Goal: Contribute content

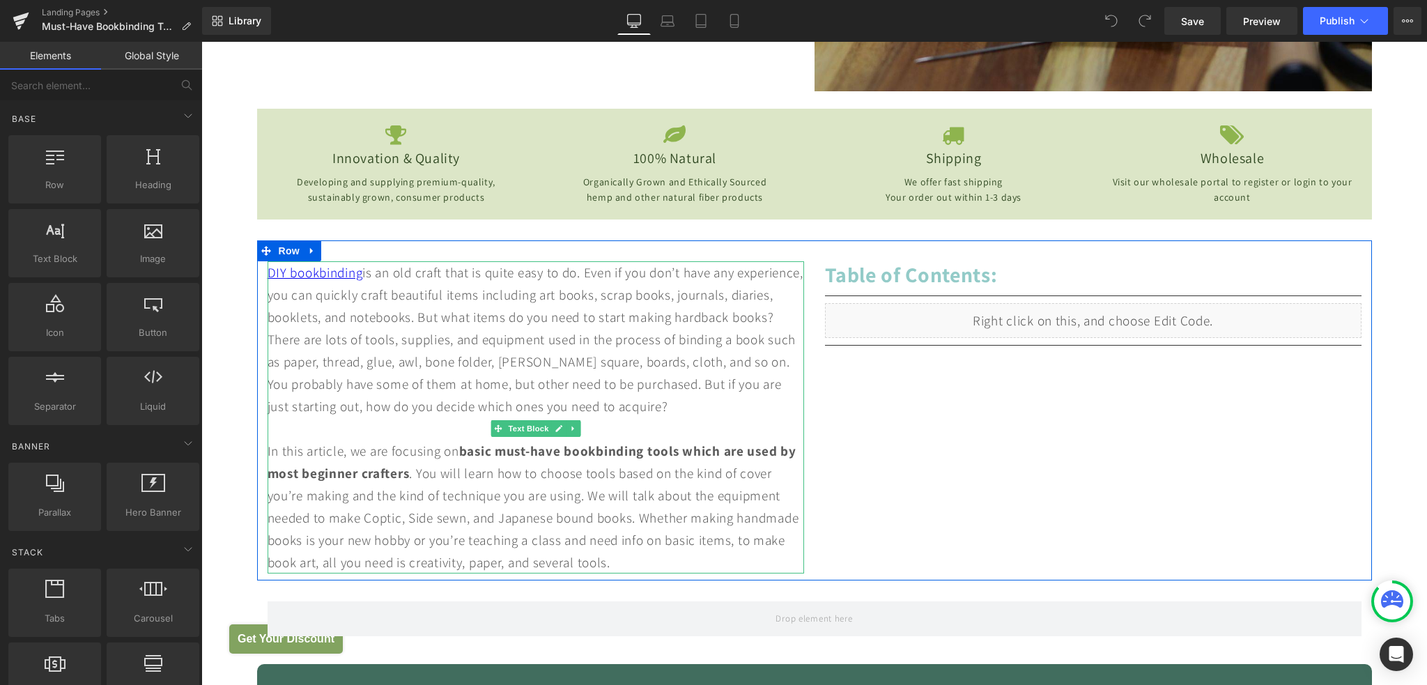
scroll to position [558, 0]
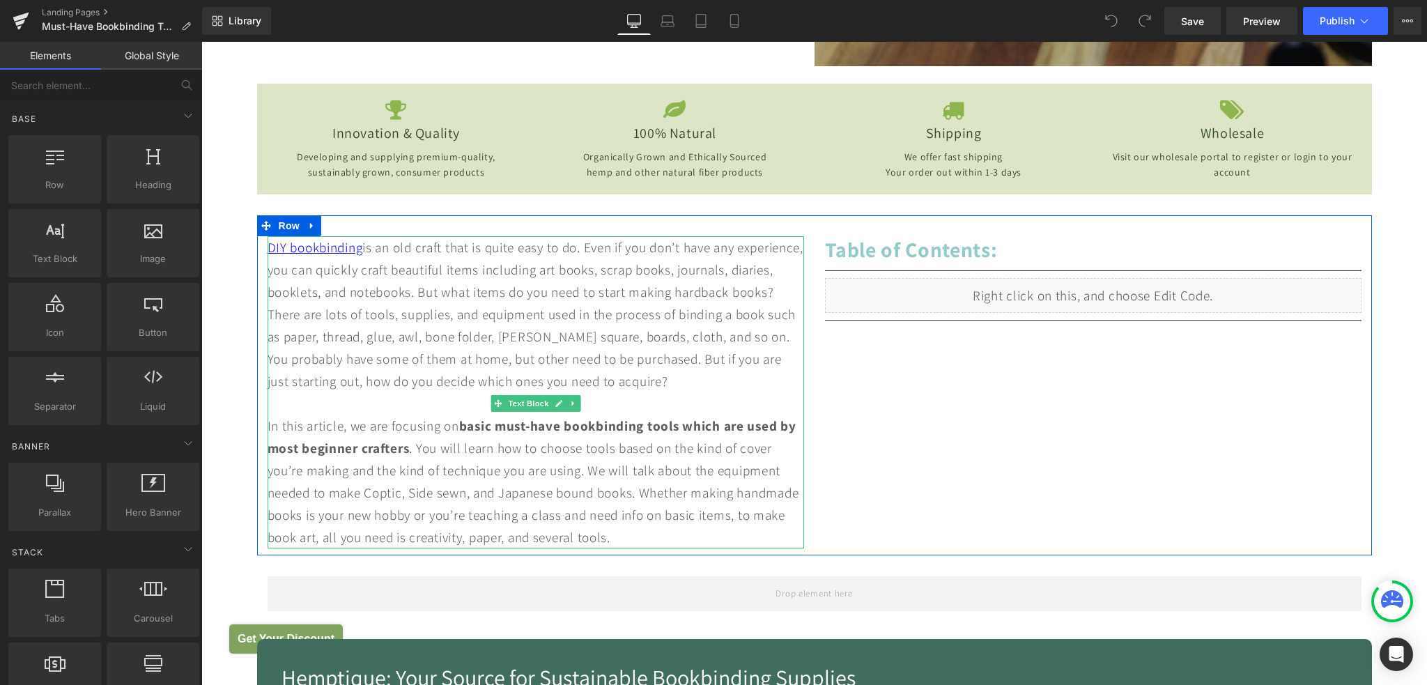
click at [597, 548] on div "DIY bookbinding is an old craft that is quite easy to do. Even if you don’t hav…" at bounding box center [536, 392] width 537 height 312
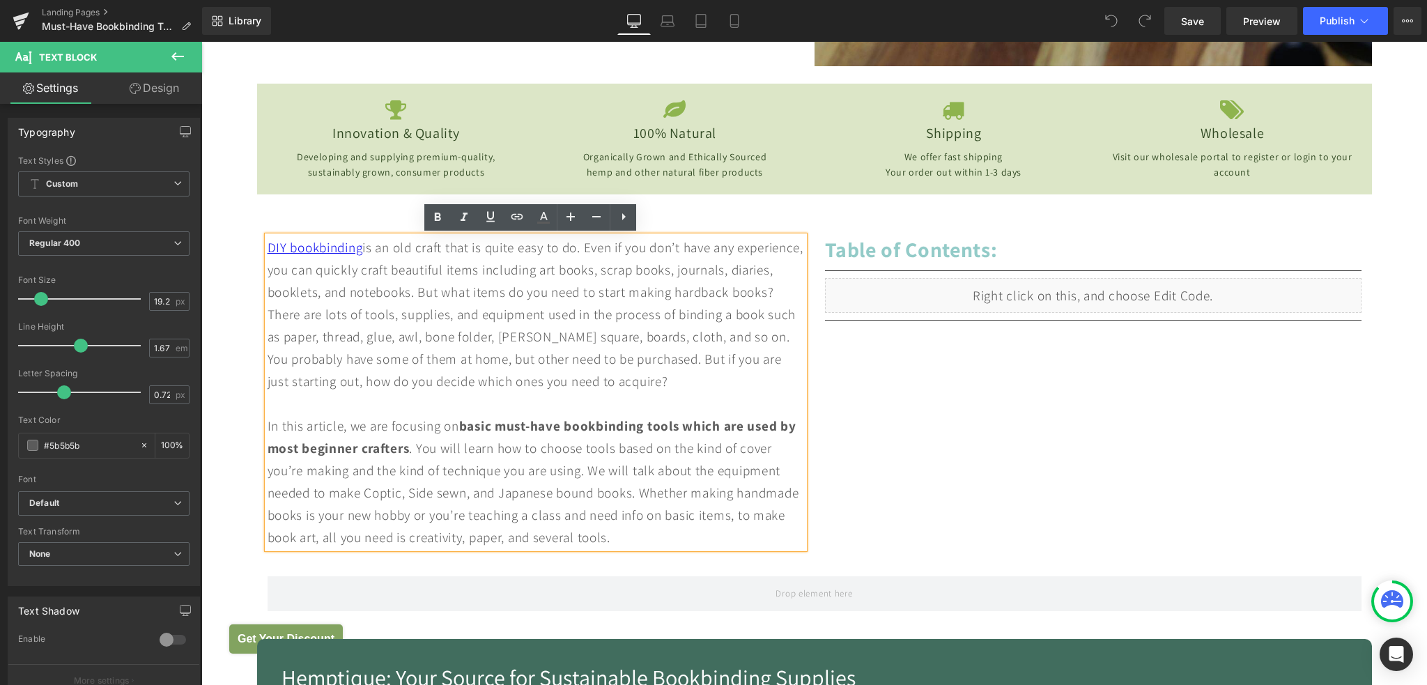
click at [599, 548] on div "DIY bookbinding is an old craft that is quite easy to do. Even if you don’t hav…" at bounding box center [536, 392] width 537 height 312
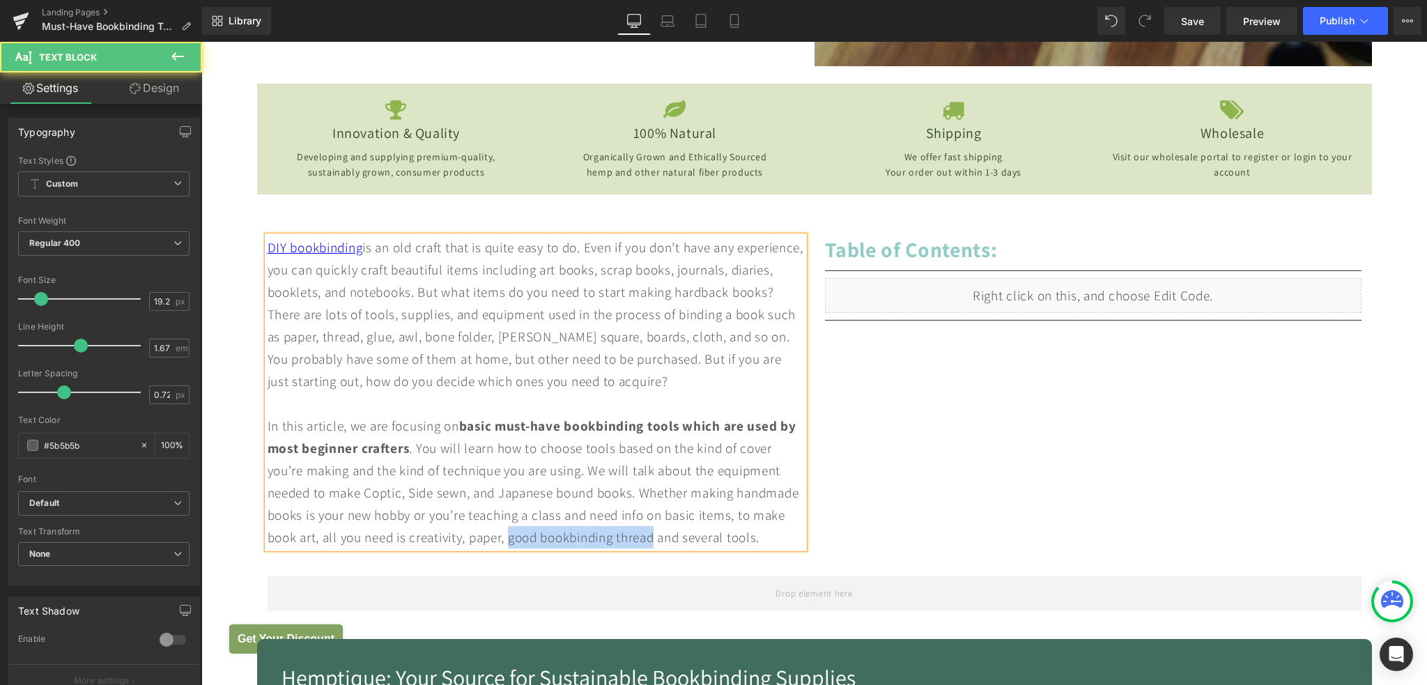
drag, startPoint x: 599, startPoint y: 560, endPoint x: 747, endPoint y: 559, distance: 148.5
click at [747, 548] on div "DIY bookbinding is an old craft that is quite easy to do. Even if you don’t hav…" at bounding box center [536, 392] width 537 height 312
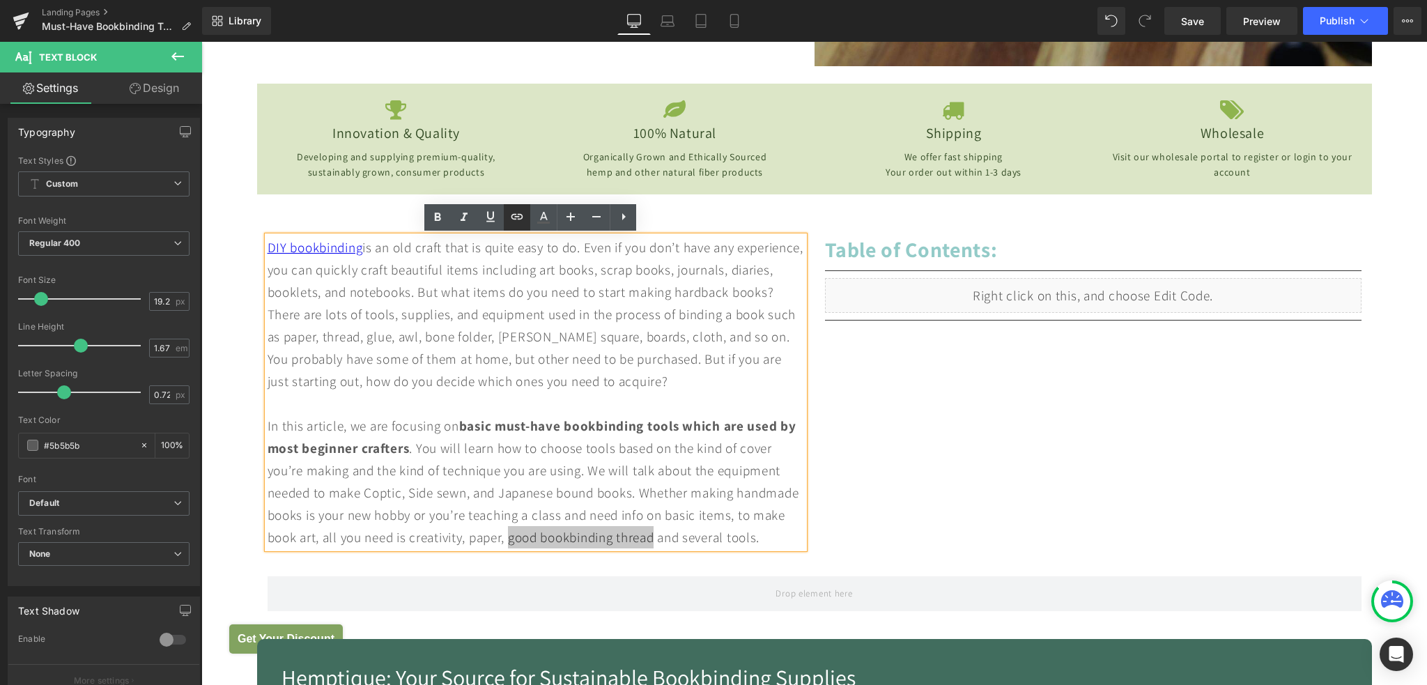
click at [517, 220] on icon at bounding box center [517, 216] width 17 height 17
click at [665, 596] on input "text" at bounding box center [627, 591] width 215 height 35
paste input "[URL][DOMAIN_NAME]"
type input "[URL][DOMAIN_NAME]"
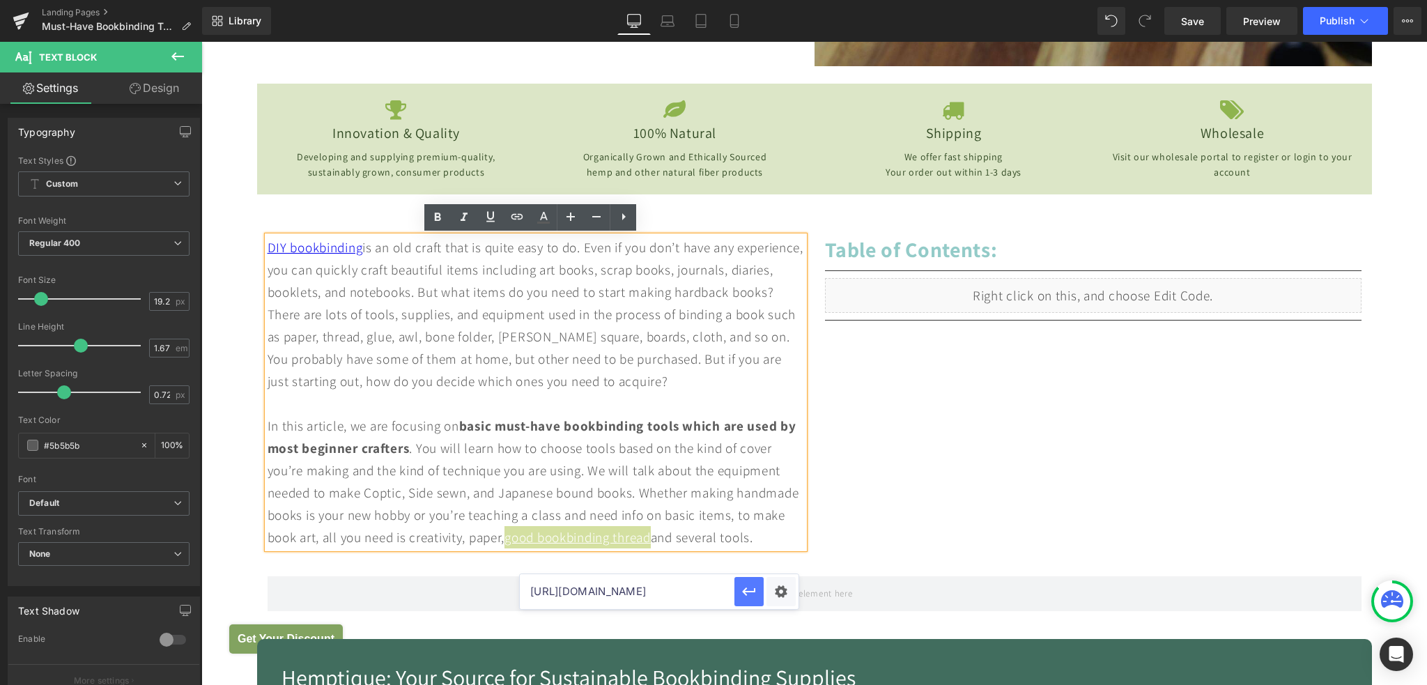
click at [757, 596] on icon "button" at bounding box center [749, 591] width 17 height 17
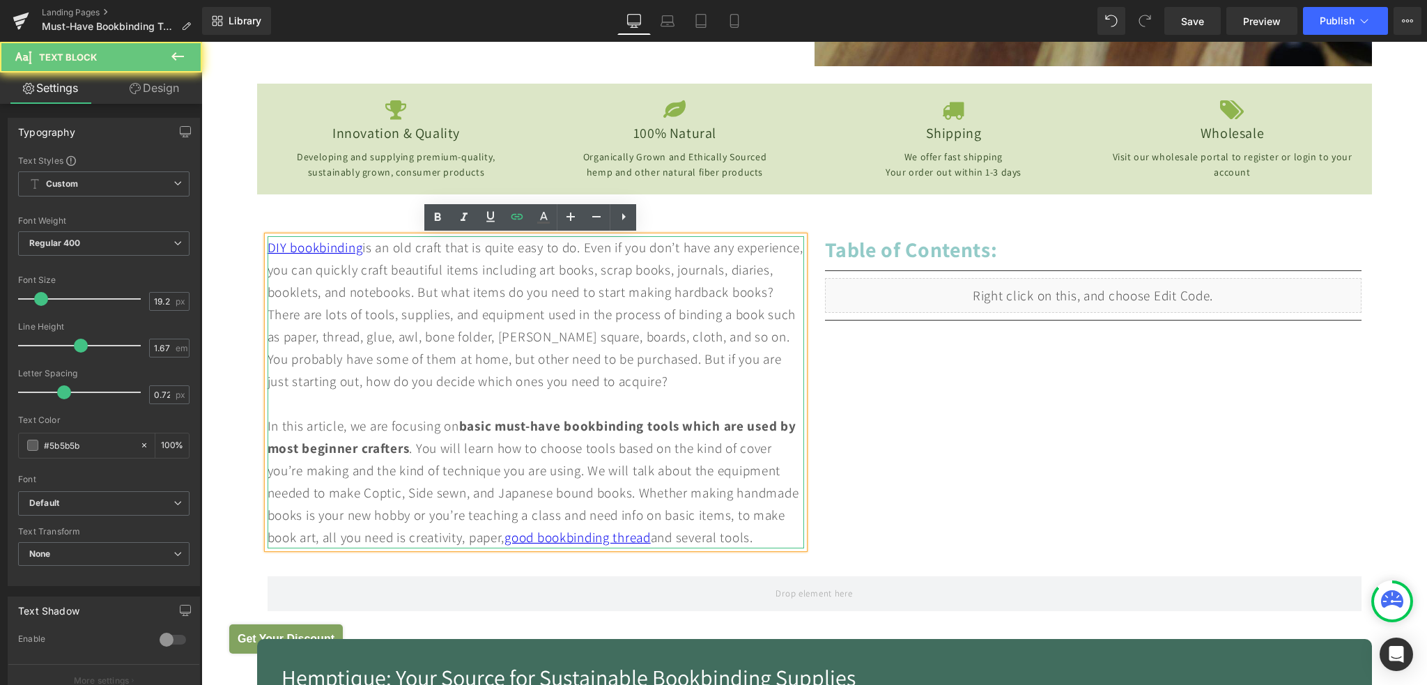
click at [647, 548] on div "DIY bookbinding is an old craft that is quite easy to do. Even if you don’t hav…" at bounding box center [536, 392] width 537 height 312
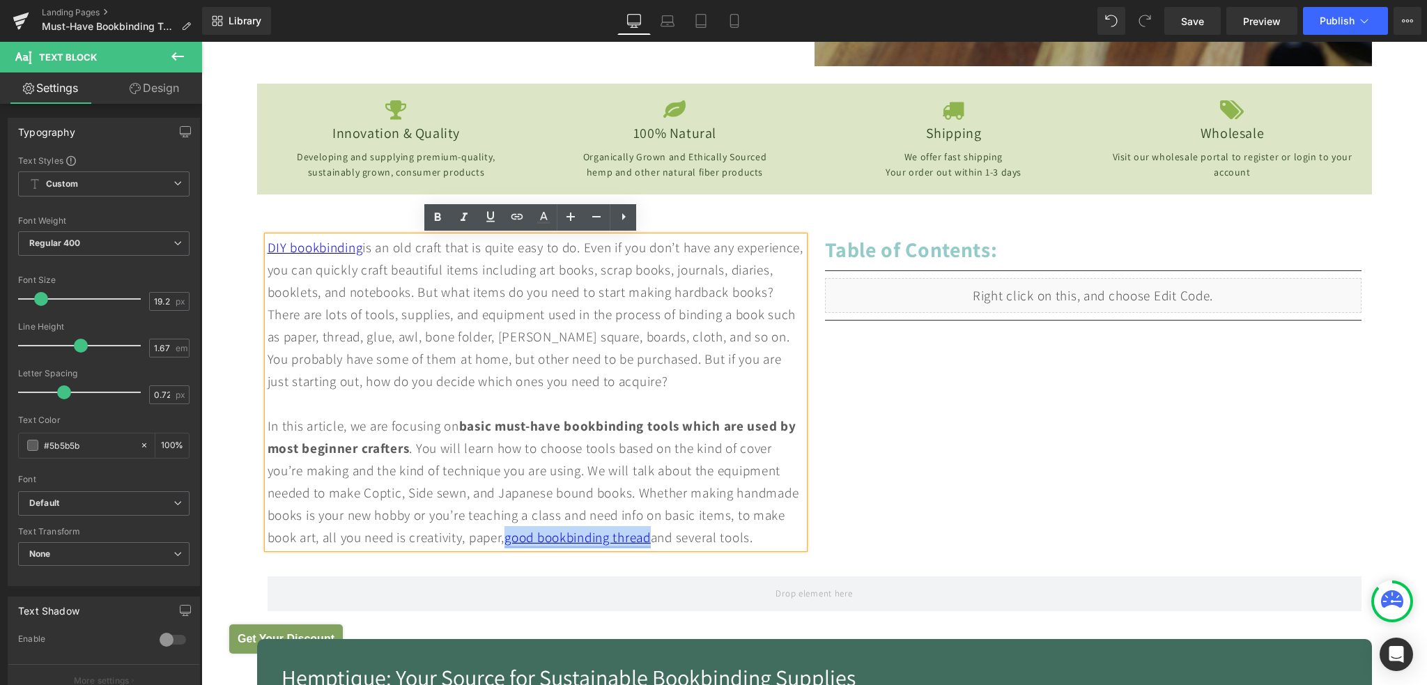
drag, startPoint x: 597, startPoint y: 560, endPoint x: 747, endPoint y: 560, distance: 150.5
click at [747, 548] on div "DIY bookbinding is an old craft that is quite easy to do. Even if you don’t hav…" at bounding box center [536, 392] width 537 height 312
click at [438, 220] on icon at bounding box center [438, 217] width 6 height 8
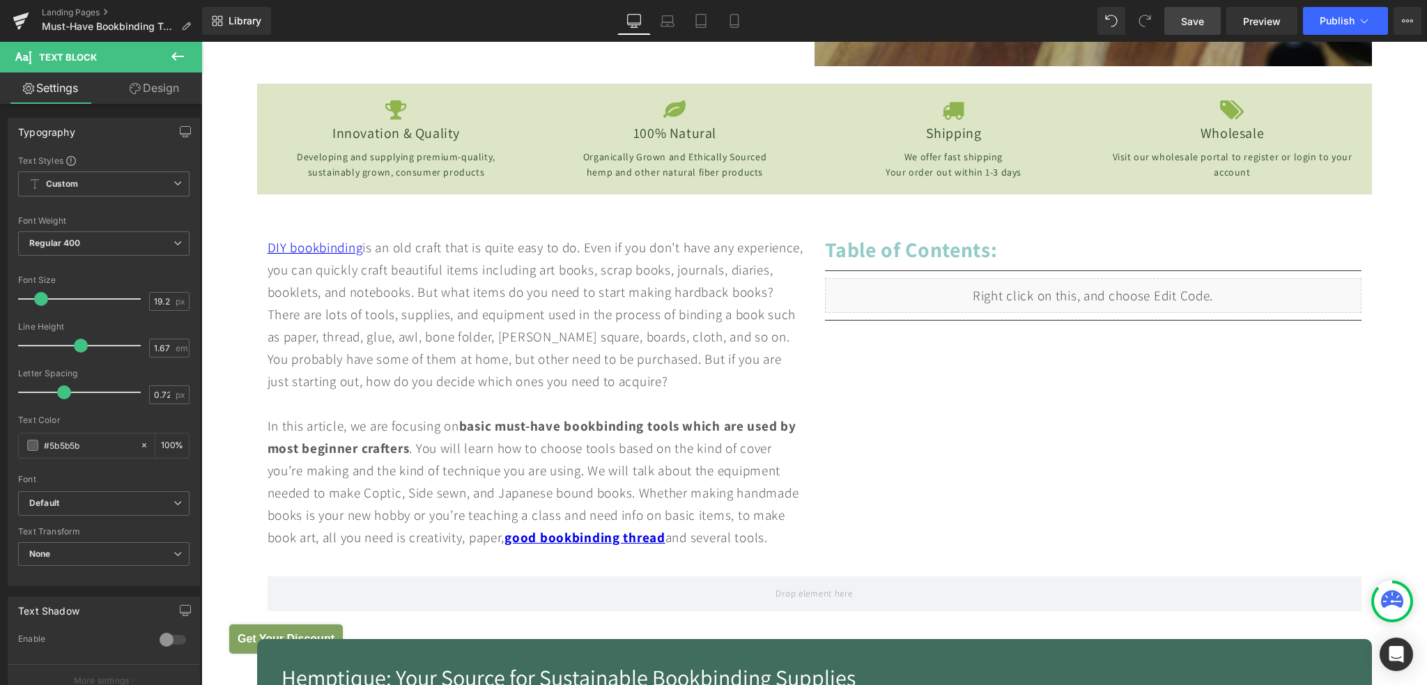
drag, startPoint x: 1190, startPoint y: 22, endPoint x: 1046, endPoint y: 72, distance: 152.5
click at [1190, 22] on span "Save" at bounding box center [1192, 21] width 23 height 15
click at [1342, 26] on button "Publish" at bounding box center [1345, 21] width 85 height 28
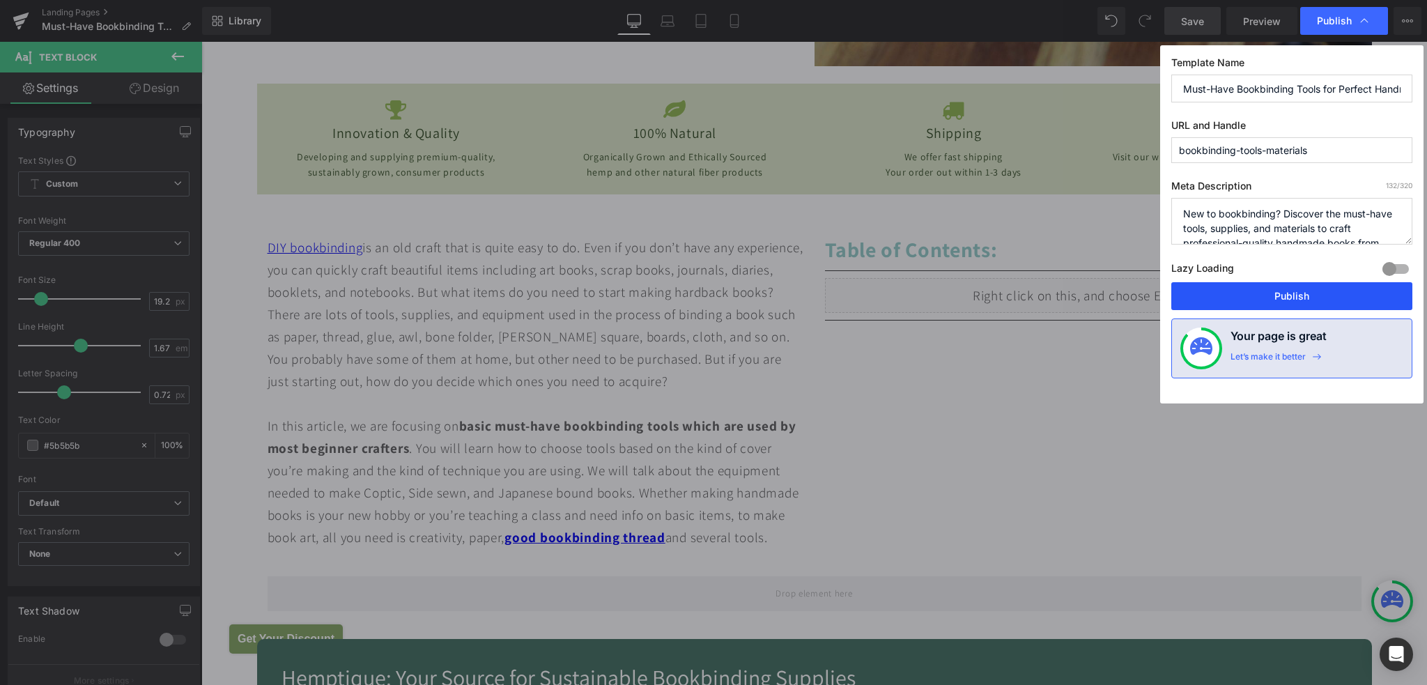
click at [1286, 300] on button "Publish" at bounding box center [1292, 296] width 241 height 28
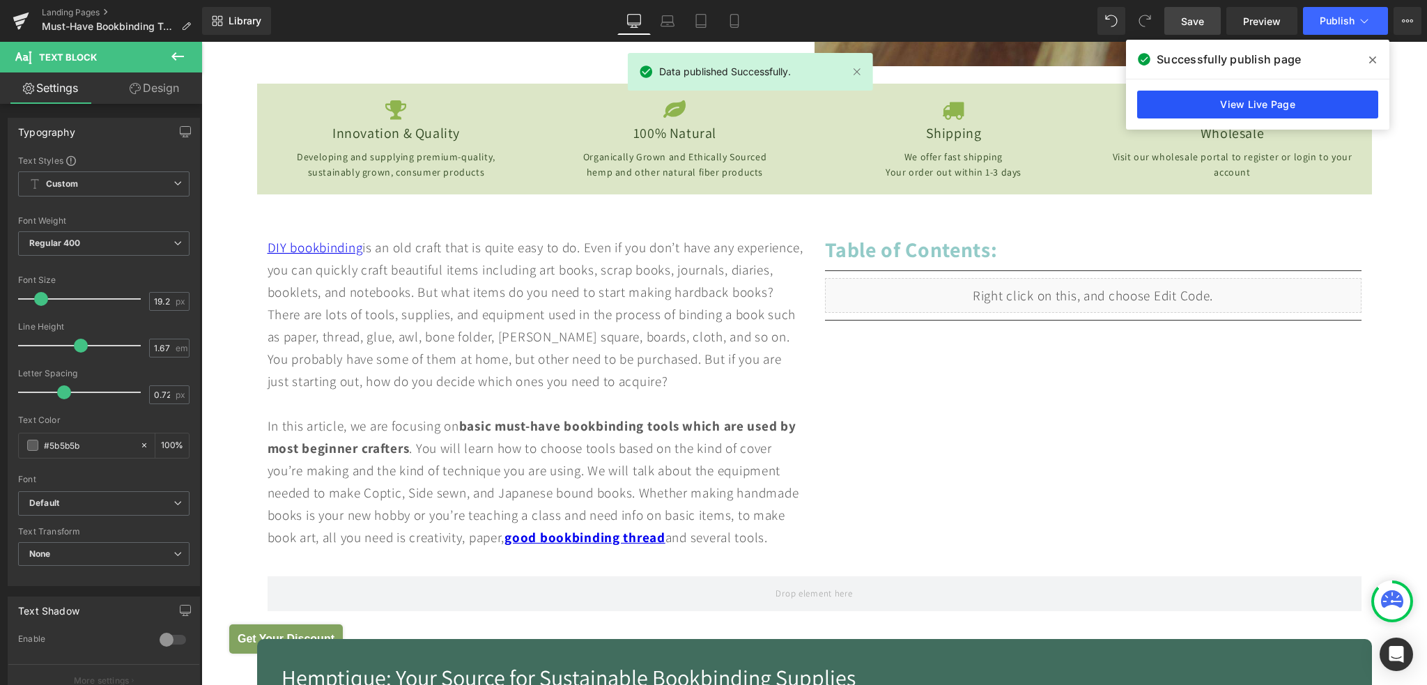
click at [1209, 105] on link "View Live Page" at bounding box center [1257, 105] width 241 height 28
